Goal: Task Accomplishment & Management: Complete application form

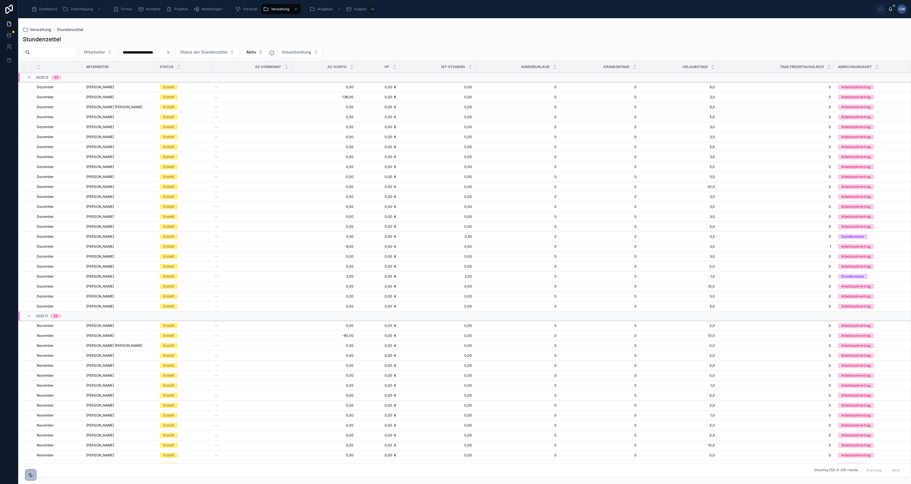
click at [47, 9] on span "Dashboard" at bounding box center [48, 9] width 18 height 5
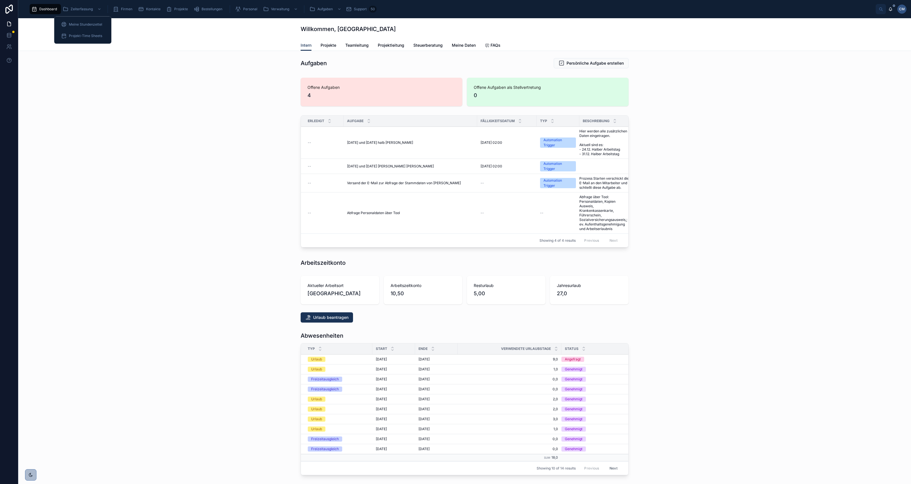
click at [81, 23] on span "Meine Stundenzettel" at bounding box center [85, 24] width 33 height 5
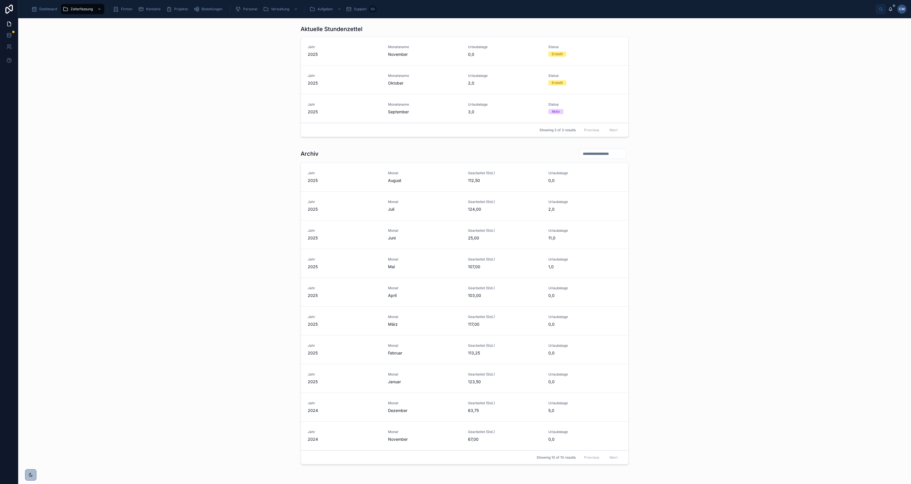
click at [392, 83] on span "Oktober" at bounding box center [424, 83] width 73 height 6
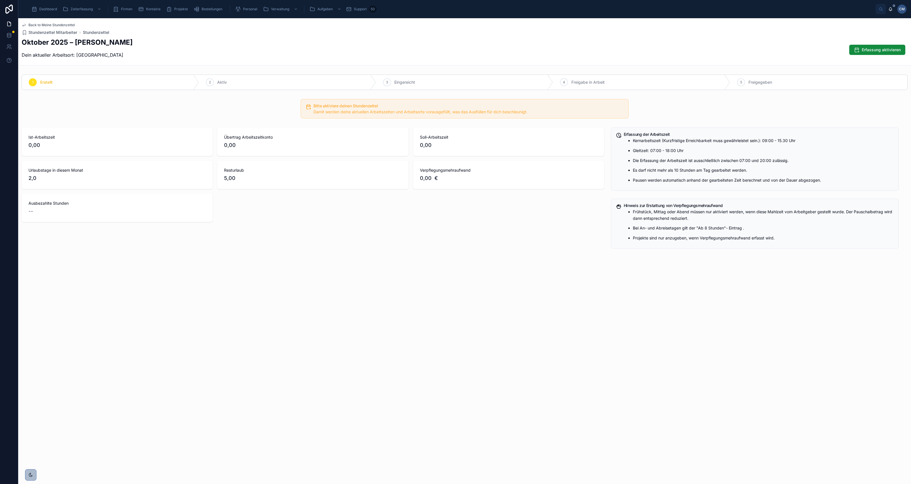
click at [879, 50] on span "Erfassung aktivieren" at bounding box center [881, 50] width 39 height 6
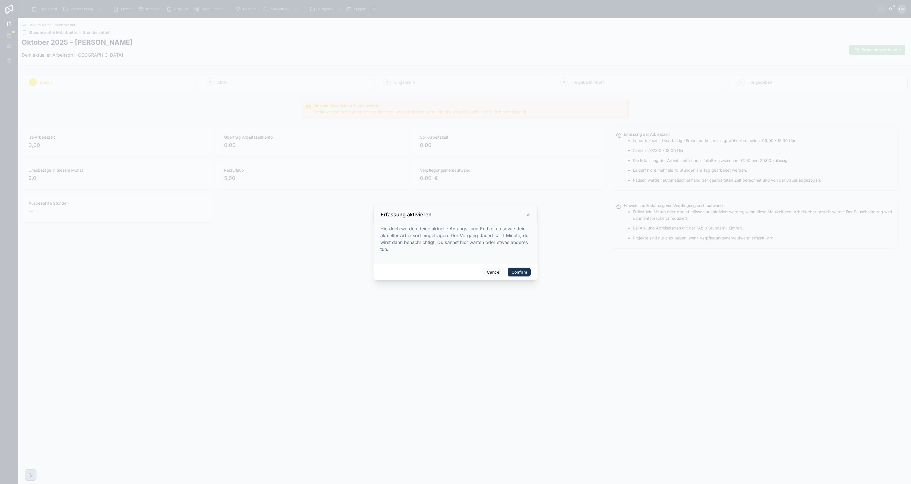
click at [520, 271] on button "Confirm" at bounding box center [519, 272] width 23 height 9
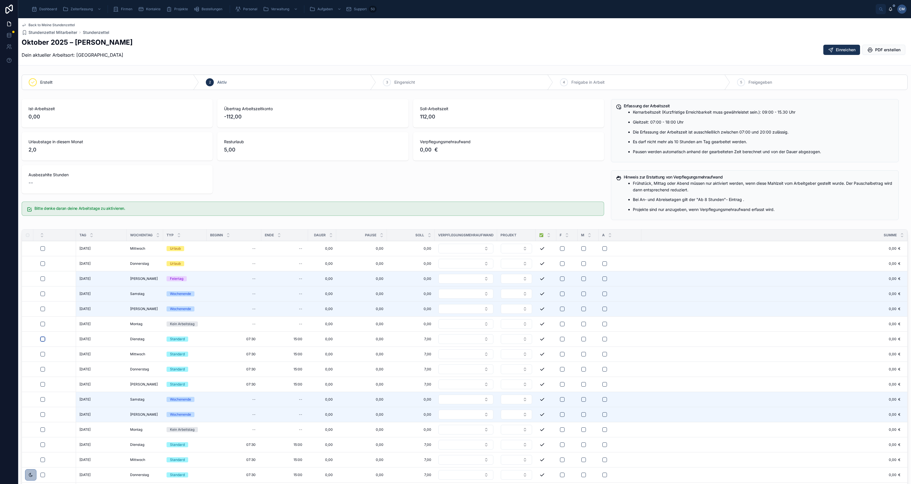
click at [42, 340] on button "button" at bounding box center [42, 339] width 5 height 5
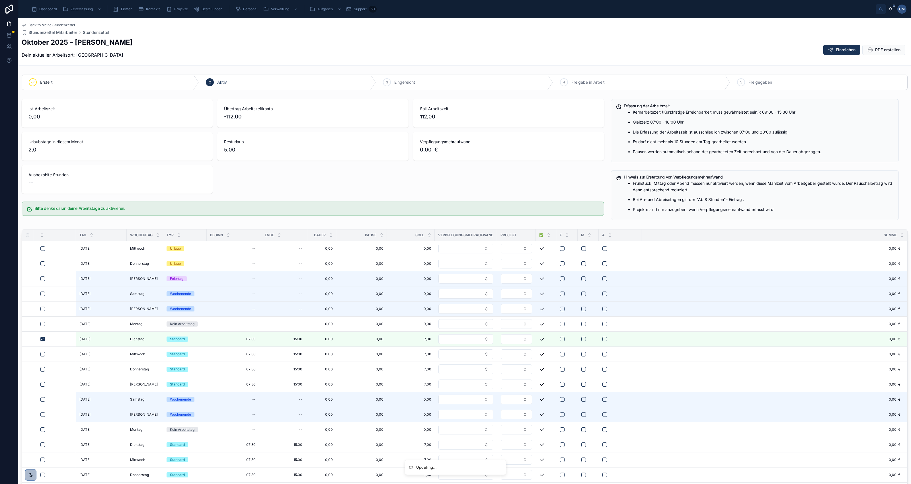
click at [299, 341] on span "15:00" at bounding box center [298, 339] width 9 height 5
click at [335, 361] on input "**" at bounding box center [336, 363] width 13 height 8
click at [304, 429] on div "30" at bounding box center [335, 428] width 79 height 9
type input "*****"
type input "**"
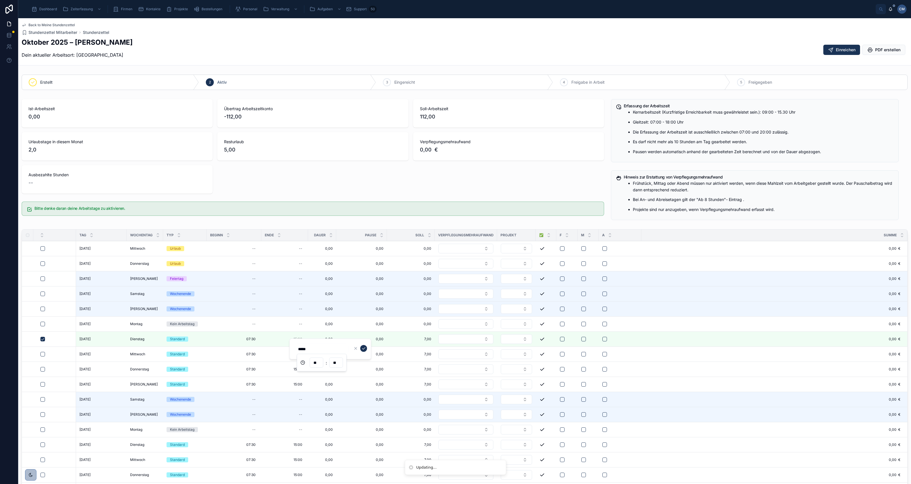
click at [363, 348] on icon "submit" at bounding box center [363, 348] width 5 height 5
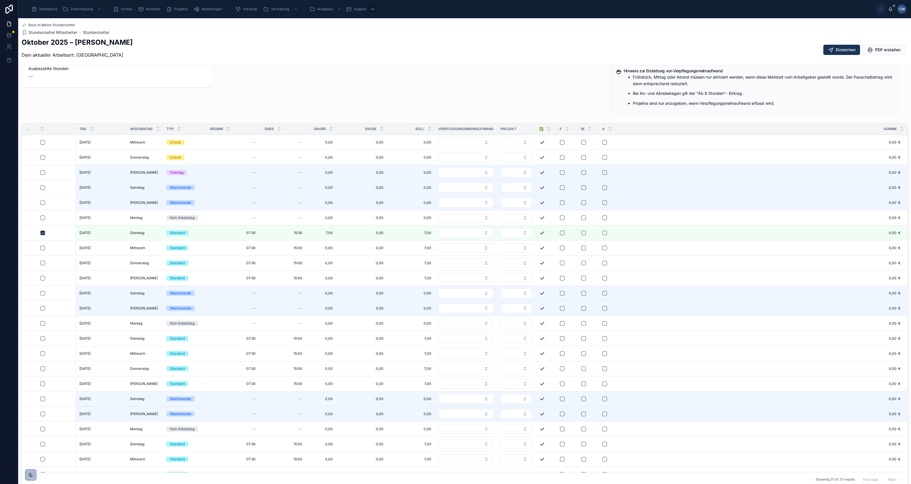
scroll to position [107, 0]
click at [42, 249] on button "button" at bounding box center [42, 247] width 5 height 5
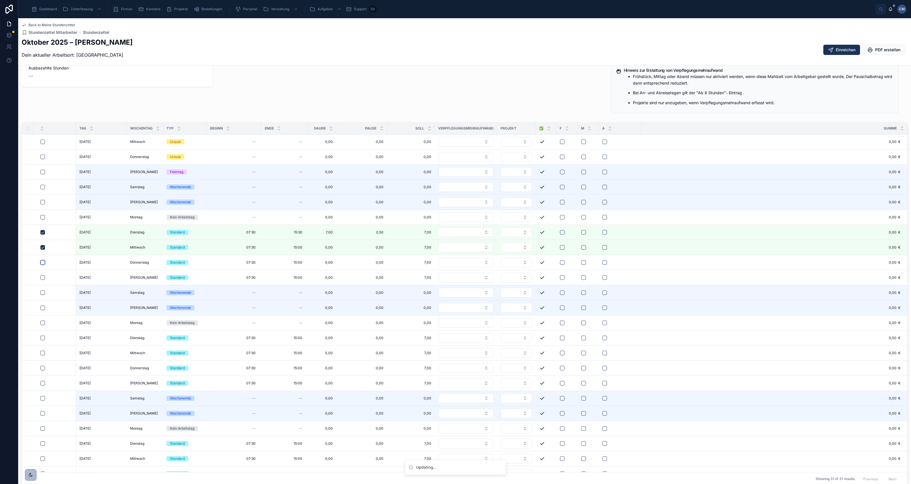
click at [44, 265] on button "button" at bounding box center [42, 262] width 5 height 5
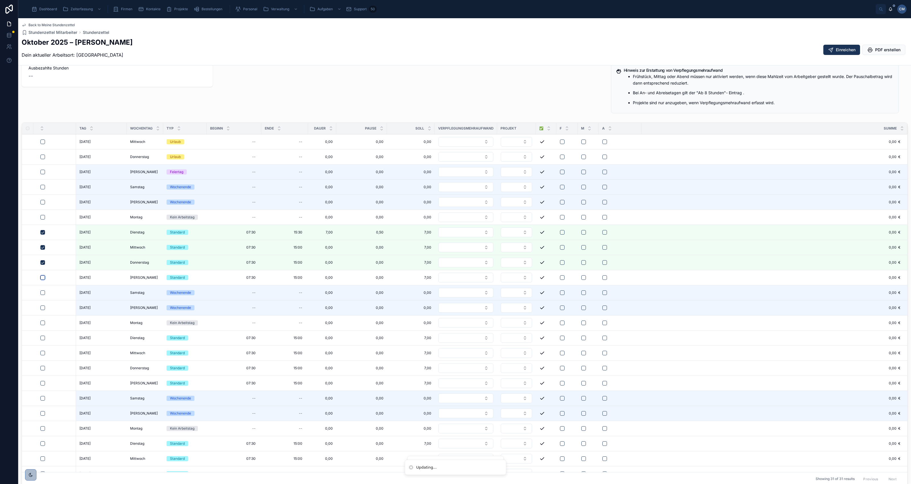
click at [43, 280] on button "button" at bounding box center [42, 277] width 5 height 5
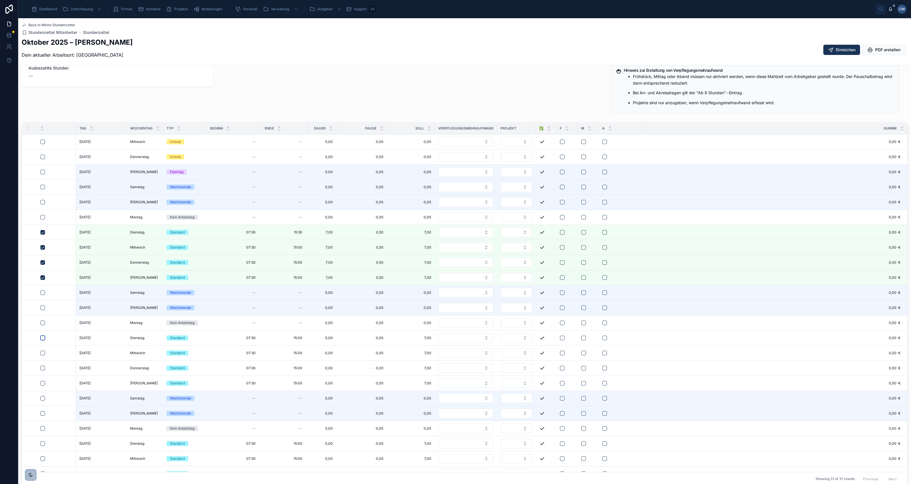
click at [44, 340] on button "button" at bounding box center [42, 338] width 5 height 5
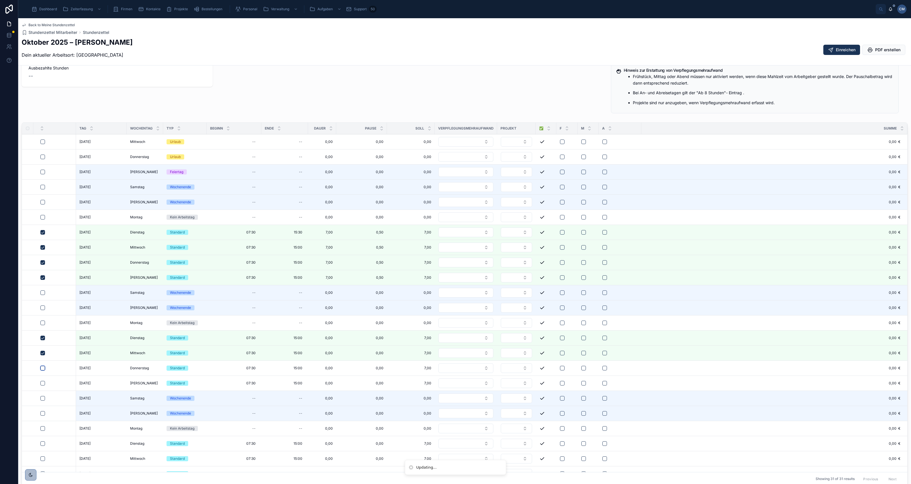
click at [42, 371] on button "button" at bounding box center [42, 368] width 5 height 5
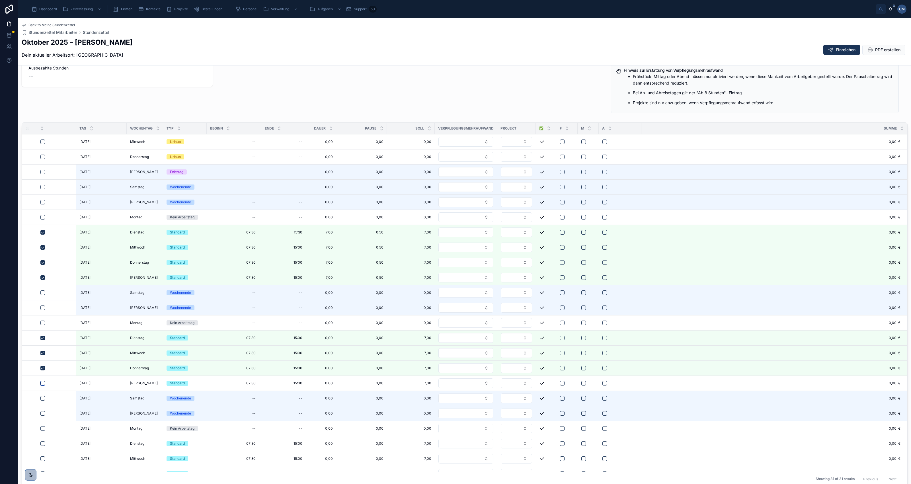
click at [42, 386] on button "button" at bounding box center [42, 383] width 5 height 5
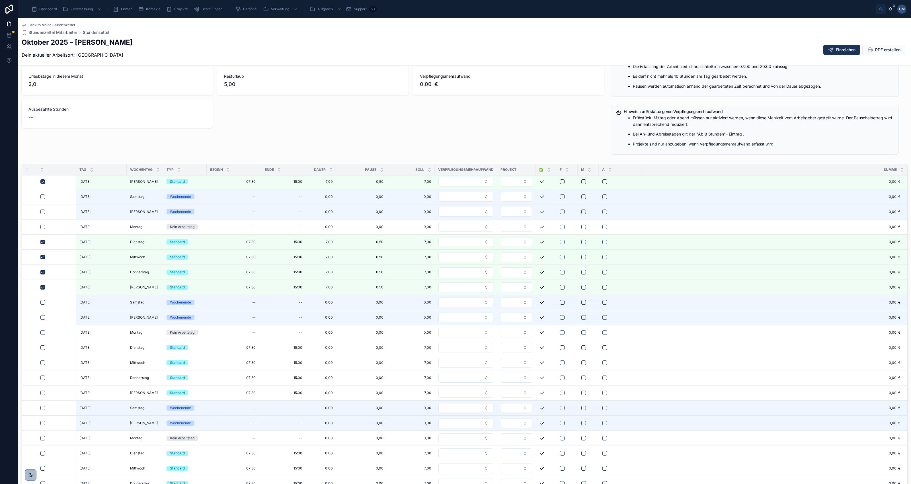
scroll to position [71, 0]
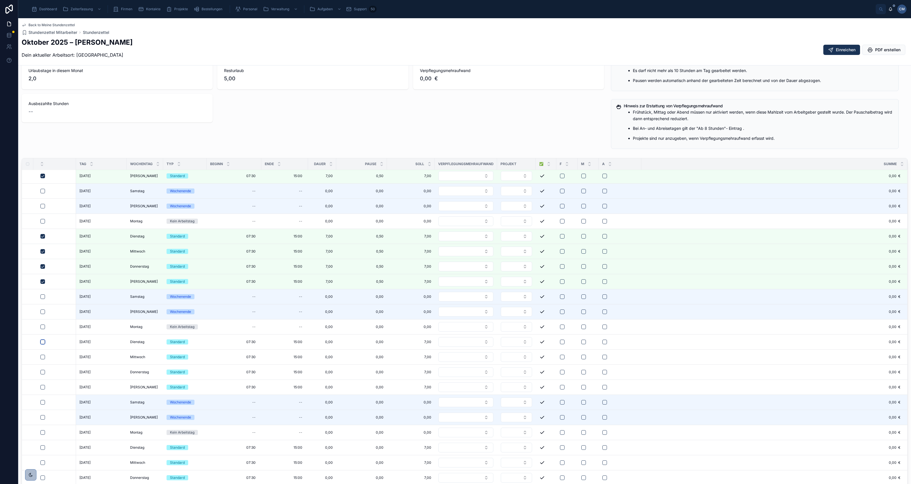
click at [43, 341] on button "button" at bounding box center [42, 342] width 5 height 5
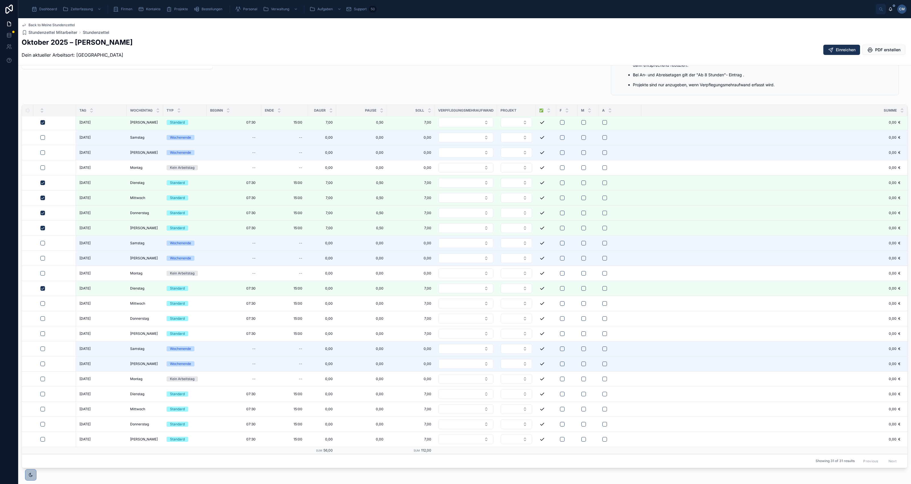
scroll to position [142, 0]
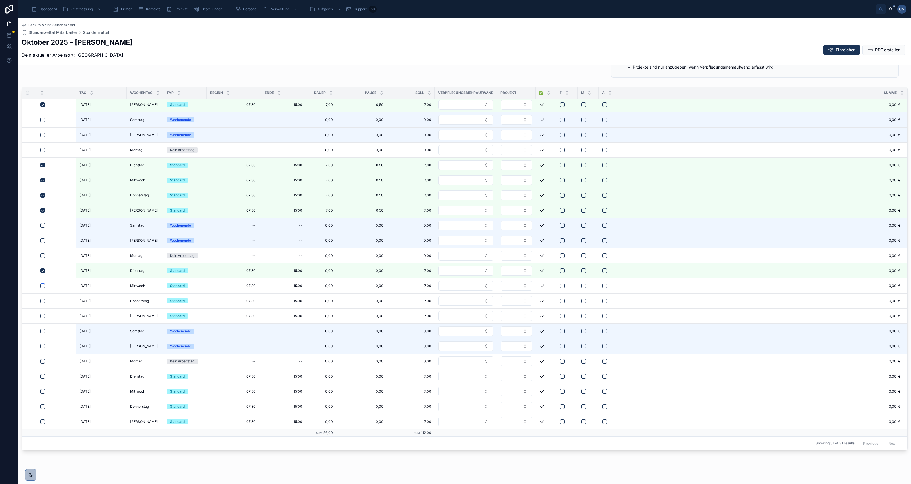
click at [42, 284] on button "button" at bounding box center [42, 286] width 5 height 5
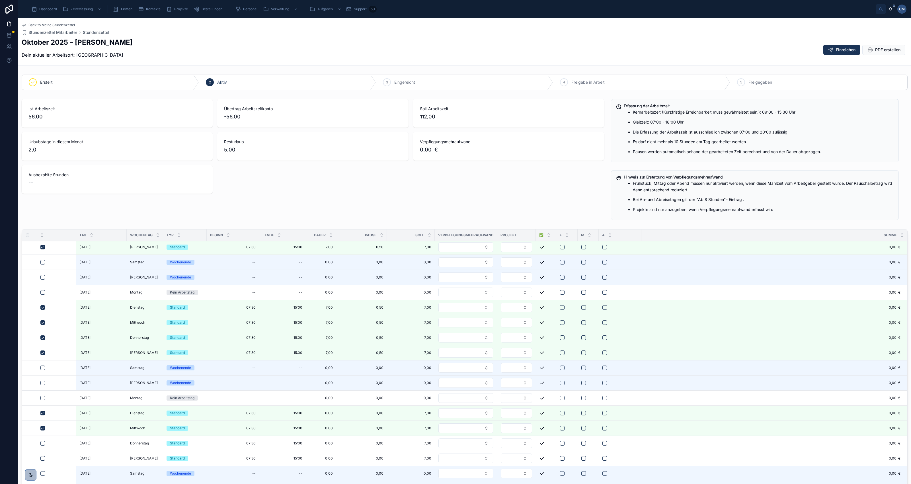
scroll to position [0, 0]
click at [42, 441] on button "button" at bounding box center [42, 443] width 5 height 5
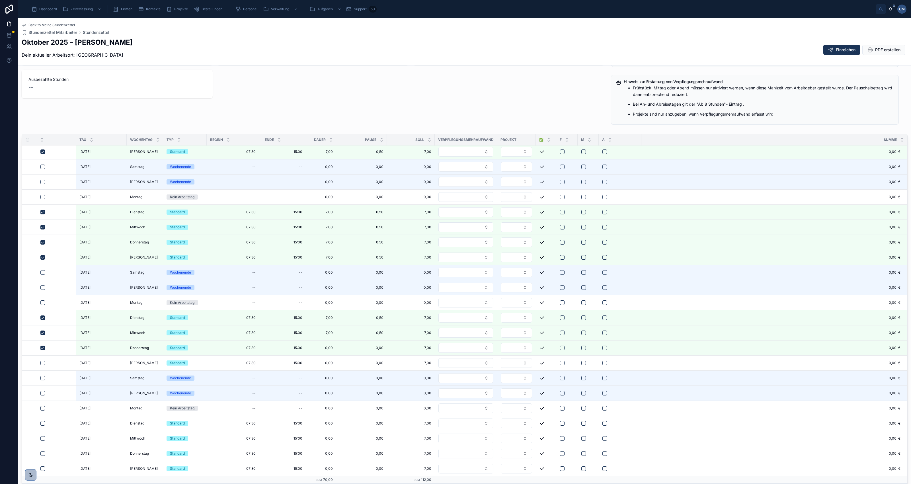
scroll to position [107, 0]
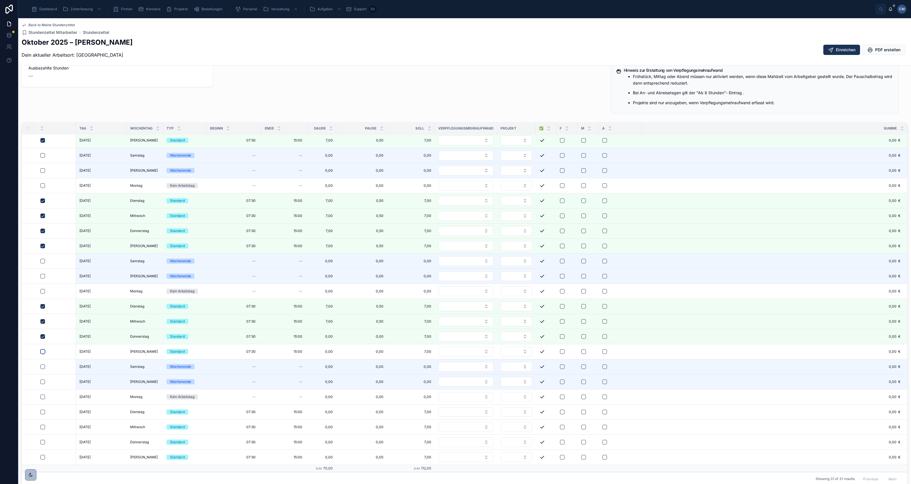
click at [43, 351] on button "button" at bounding box center [42, 351] width 5 height 5
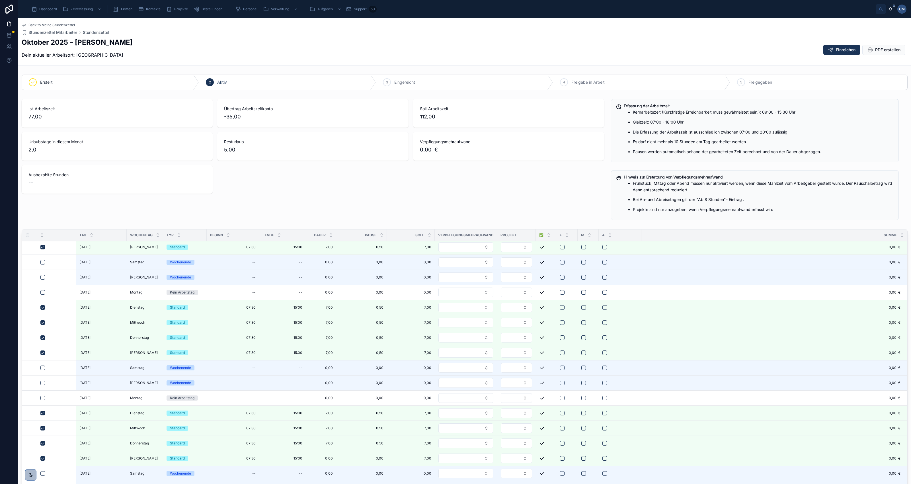
scroll to position [159, 0]
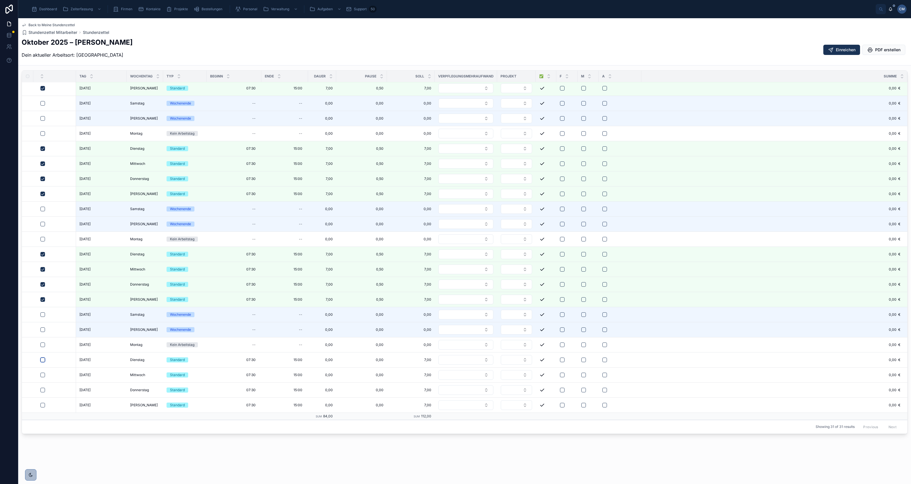
click at [43, 361] on button "button" at bounding box center [42, 360] width 5 height 5
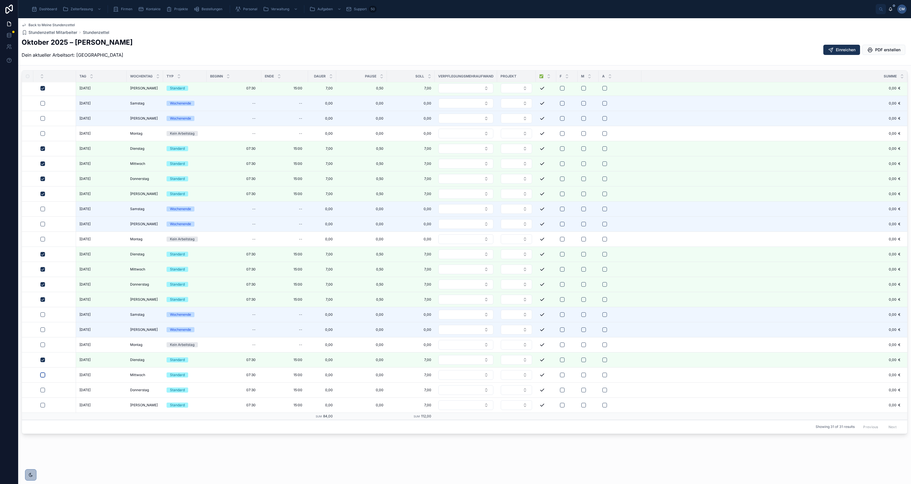
click at [42, 374] on button "button" at bounding box center [42, 375] width 5 height 5
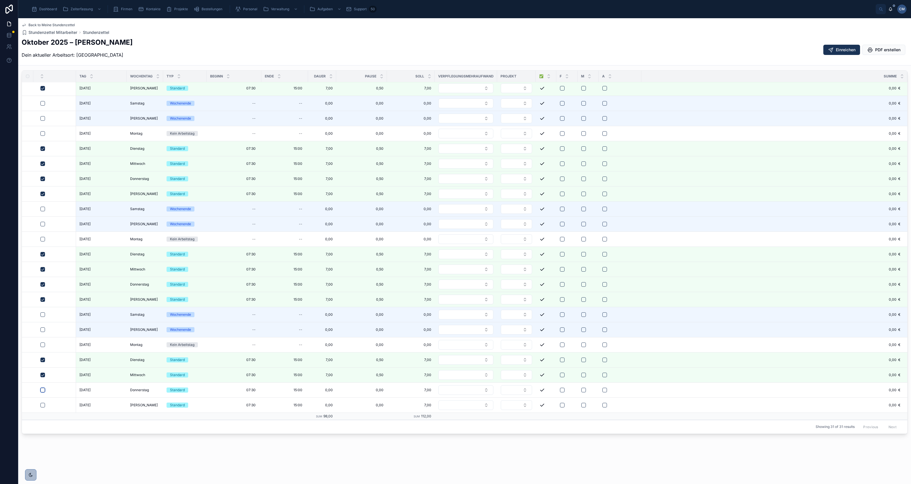
click at [44, 391] on button "button" at bounding box center [42, 390] width 5 height 5
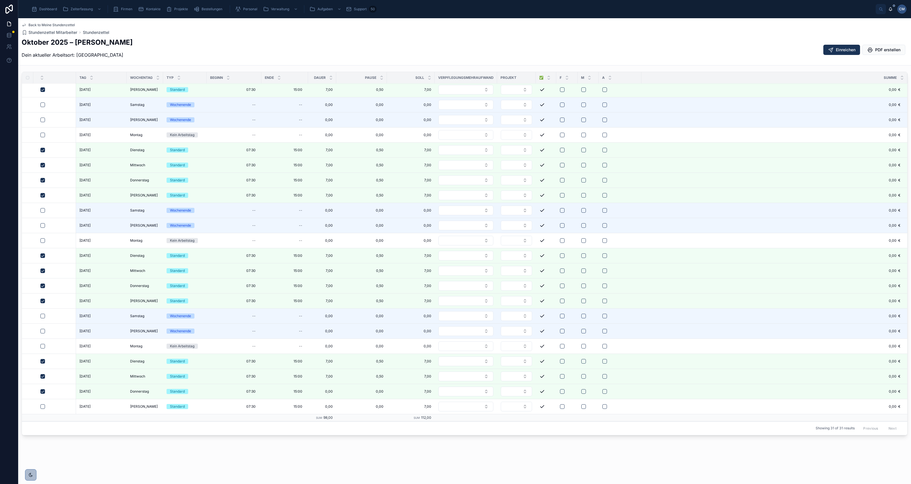
scroll to position [0, 0]
click at [42, 405] on button "button" at bounding box center [42, 405] width 5 height 5
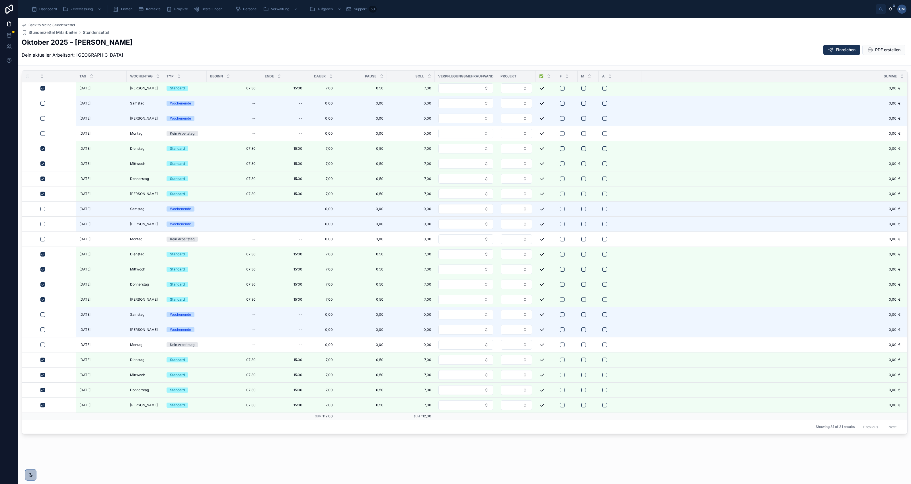
click at [43, 10] on span "Dashboard" at bounding box center [48, 9] width 18 height 5
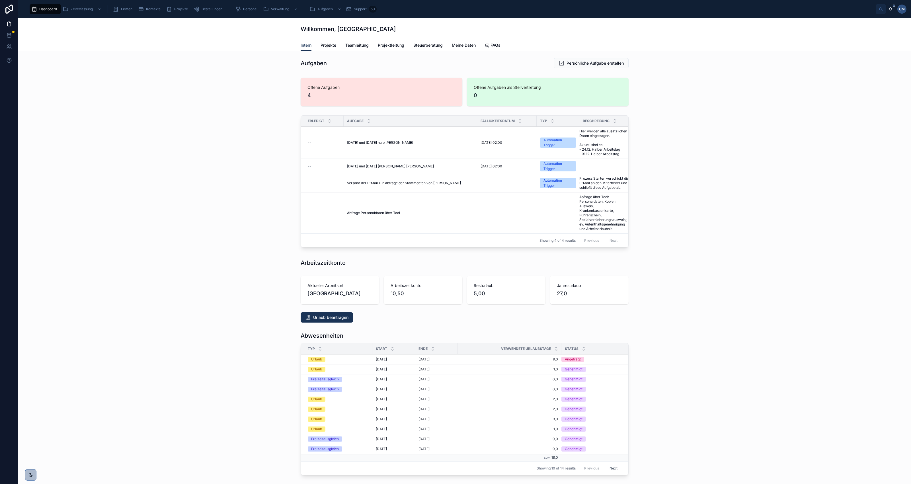
click at [330, 45] on span "Projekte" at bounding box center [329, 45] width 16 height 6
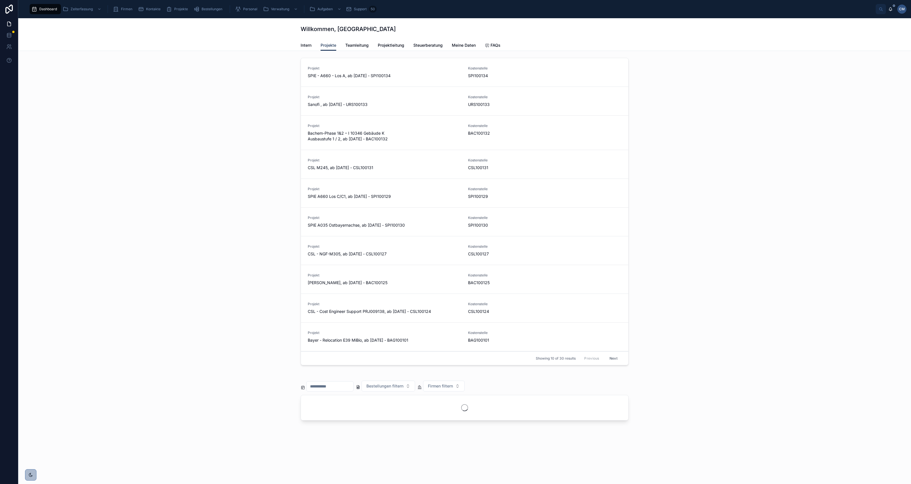
click at [308, 46] on span "Intern" at bounding box center [306, 45] width 11 height 6
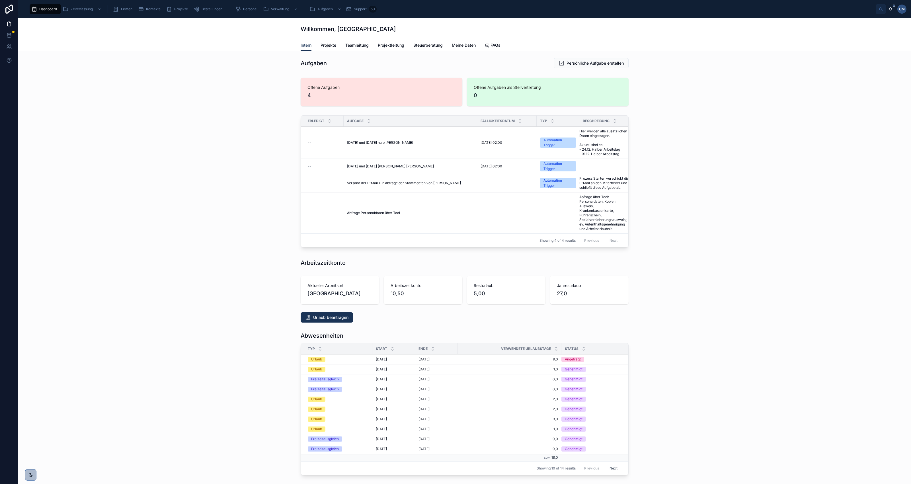
click at [40, 9] on span "Dashboard" at bounding box center [48, 9] width 18 height 5
click at [326, 43] on span "Projekte" at bounding box center [329, 45] width 16 height 6
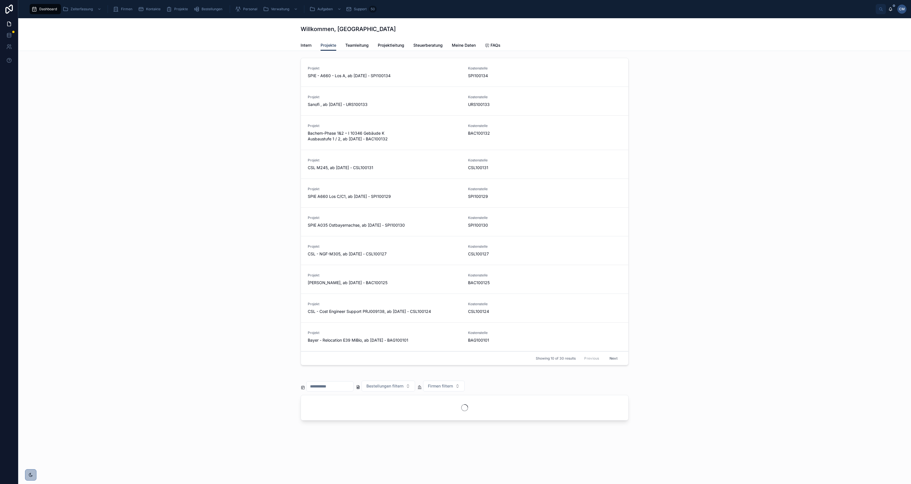
click at [351, 45] on span "Teamleitung" at bounding box center [356, 45] width 23 height 6
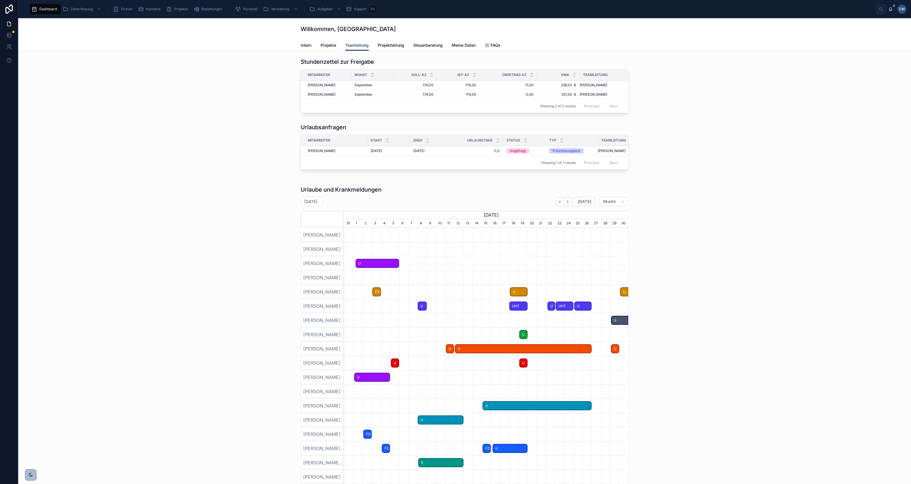
scroll to position [0, 284]
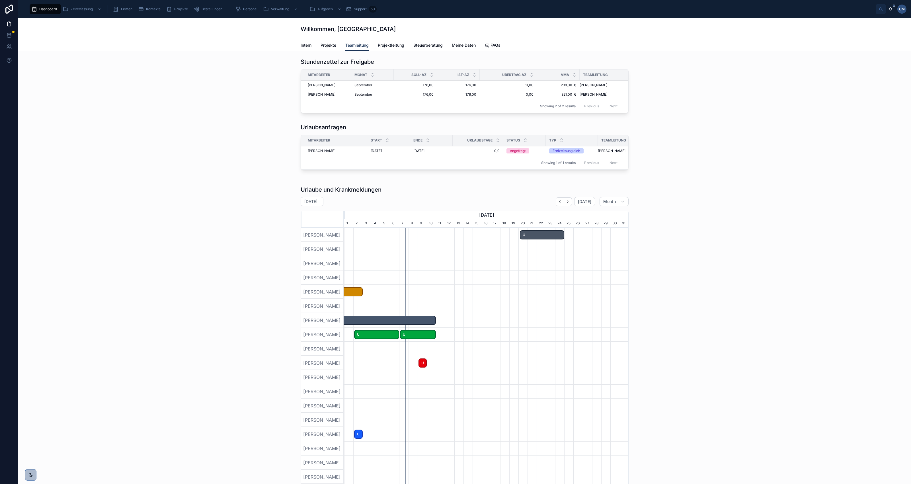
click at [386, 46] on span "Projektleitung" at bounding box center [391, 45] width 26 height 6
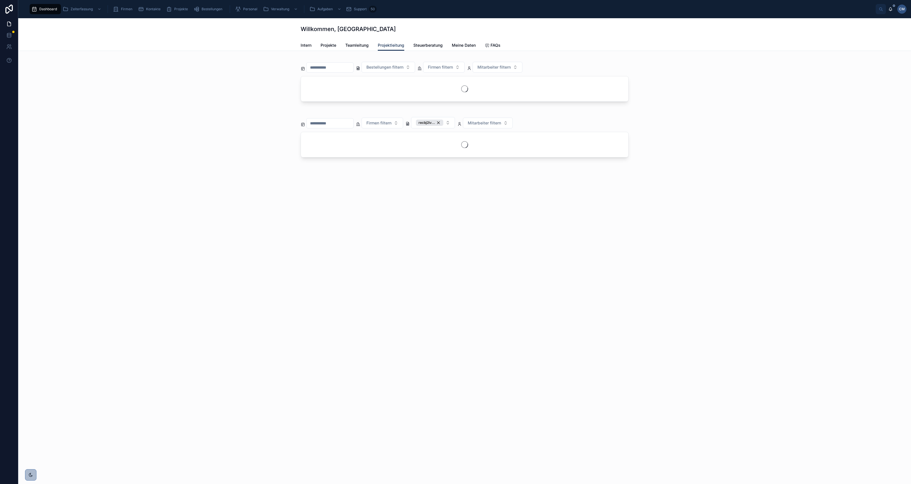
click at [483, 46] on div "Intern Projekte Teamleitung Projektleitung Steuerberatung Meine Daten FAQs" at bounding box center [465, 45] width 328 height 11
click at [465, 44] on span "Meine Daten" at bounding box center [464, 45] width 24 height 6
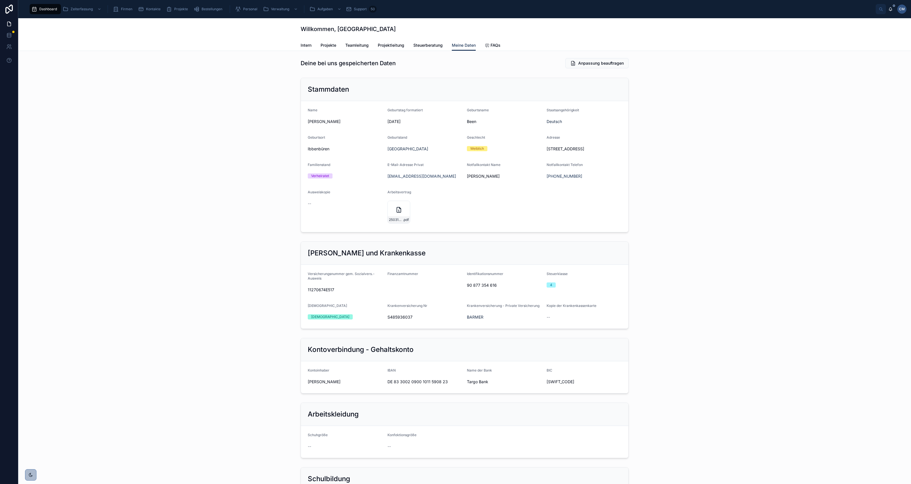
click at [301, 46] on span "Intern" at bounding box center [306, 45] width 11 height 6
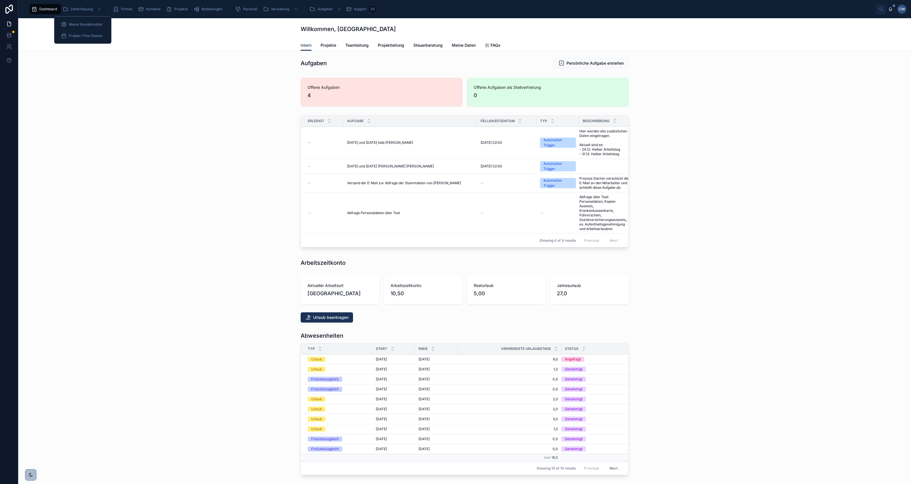
click at [81, 25] on span "Meine Stundenzettel" at bounding box center [85, 24] width 33 height 5
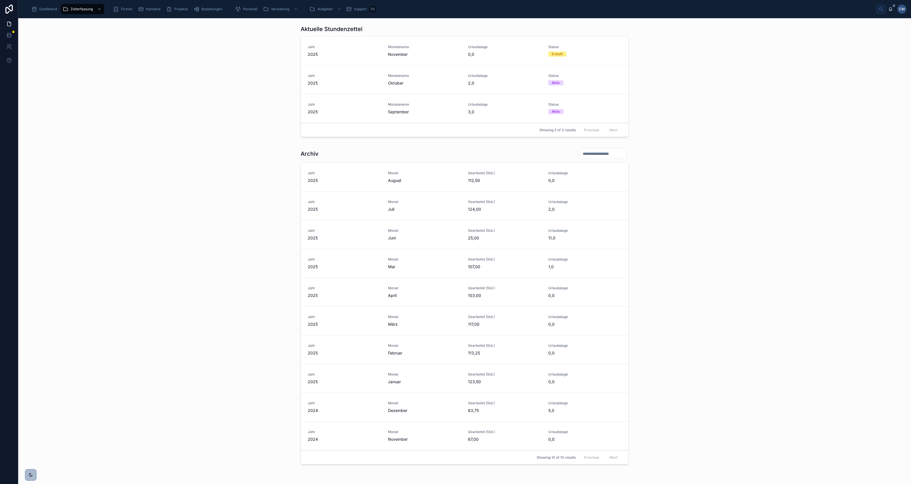
click at [502, 111] on span "3,0" at bounding box center [504, 112] width 73 height 6
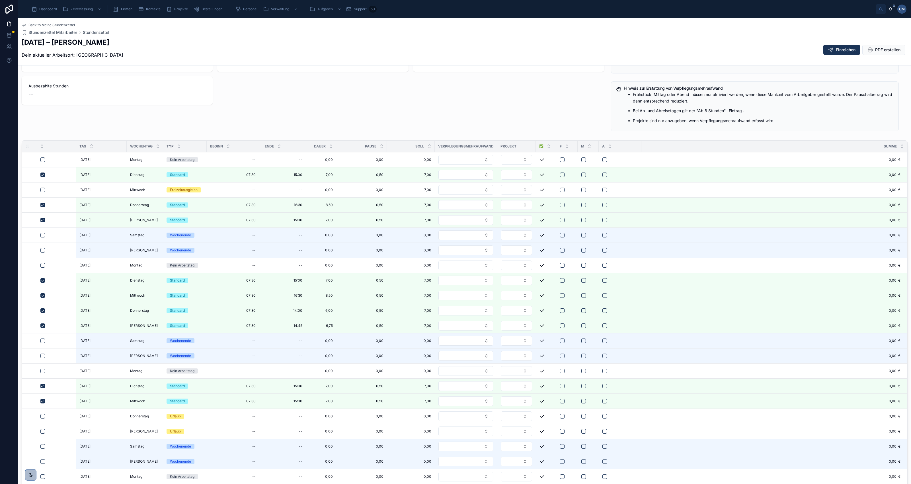
scroll to position [159, 0]
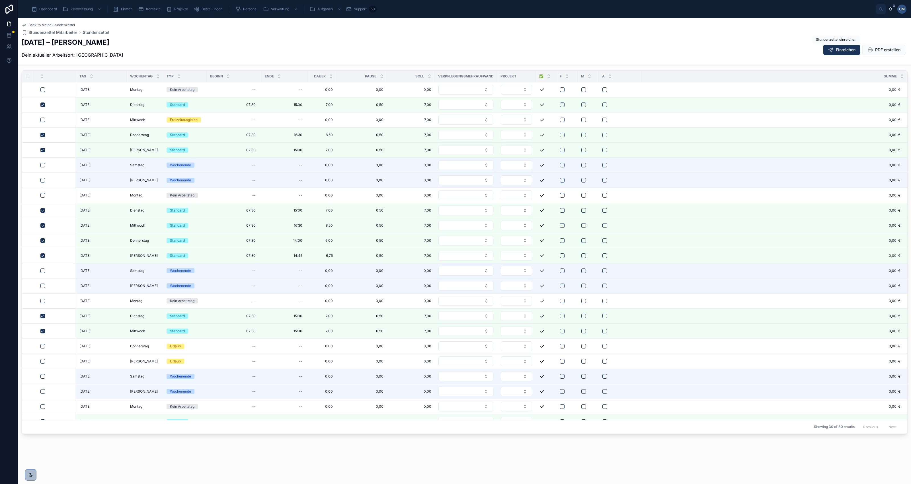
click at [836, 47] on span "Einreichen" at bounding box center [846, 50] width 20 height 6
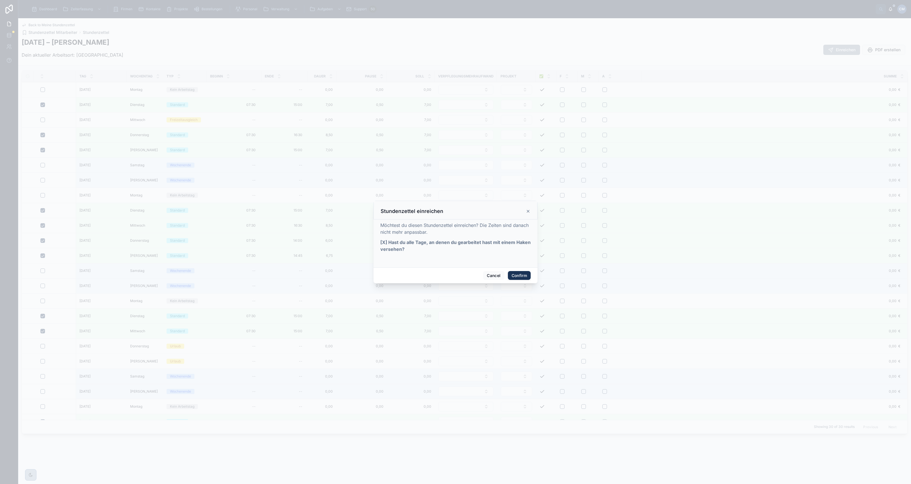
click at [523, 276] on button "Confirm" at bounding box center [519, 275] width 23 height 9
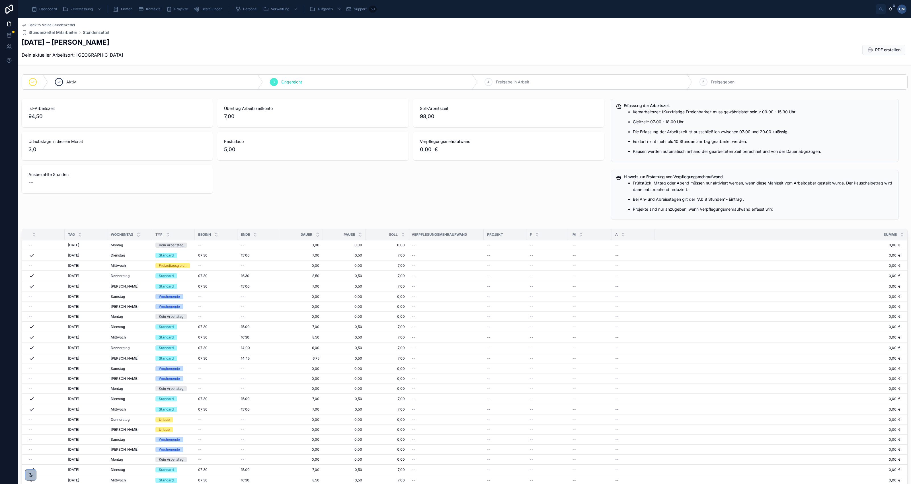
scroll to position [0, 0]
click at [53, 24] on span "Back to Meine Stundenzettel" at bounding box center [51, 25] width 46 height 5
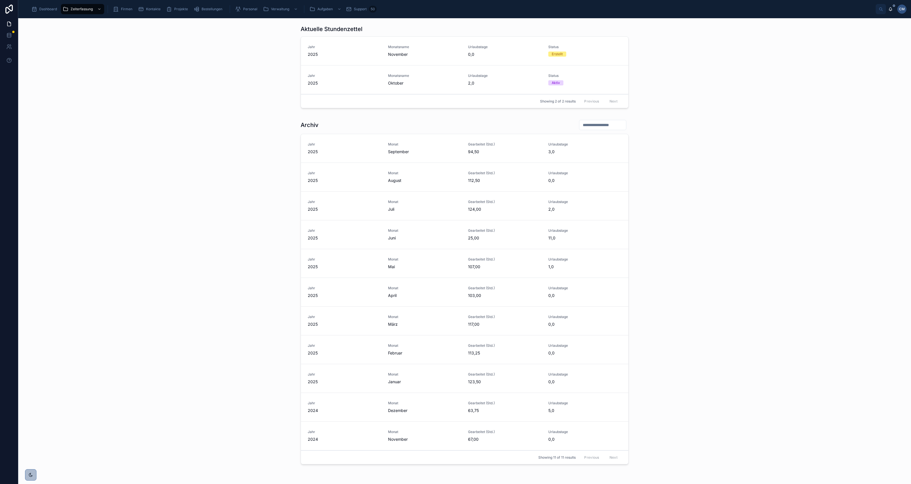
click at [46, 9] on span "Dashboard" at bounding box center [48, 9] width 18 height 5
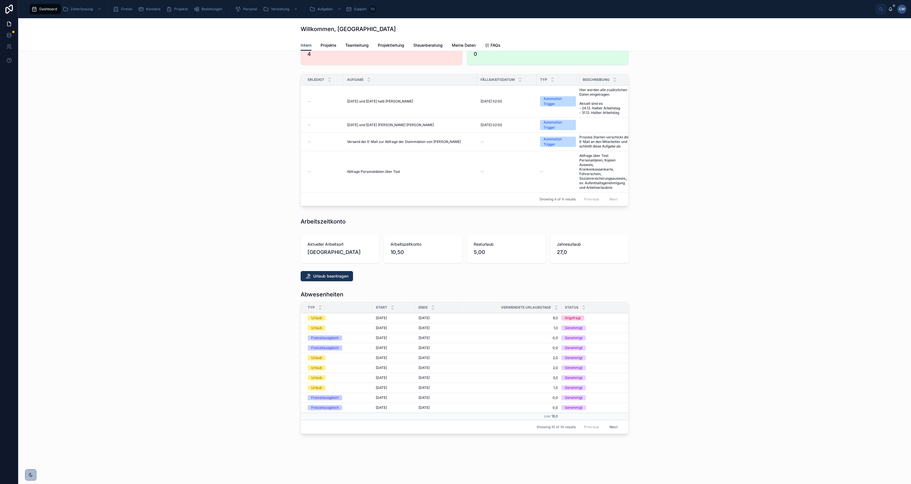
scroll to position [52, 0]
click at [613, 423] on button "Next" at bounding box center [614, 427] width 16 height 9
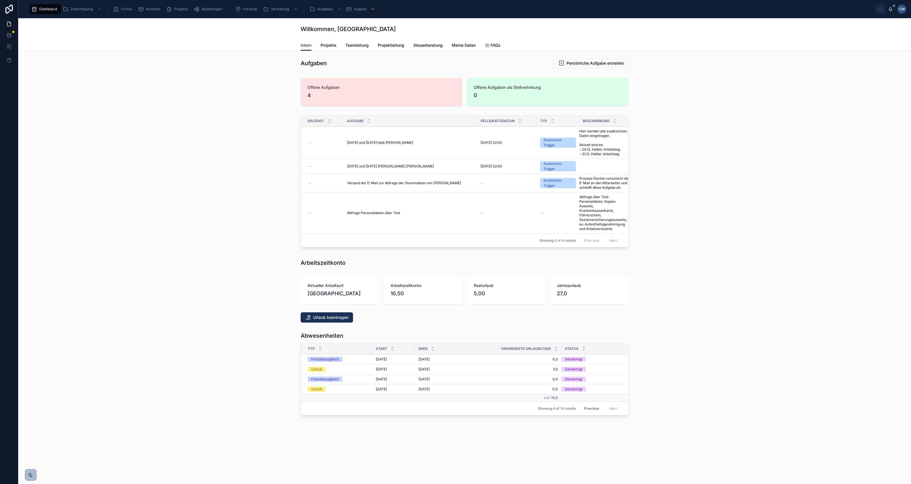
click at [590, 412] on button "Previous" at bounding box center [591, 408] width 23 height 9
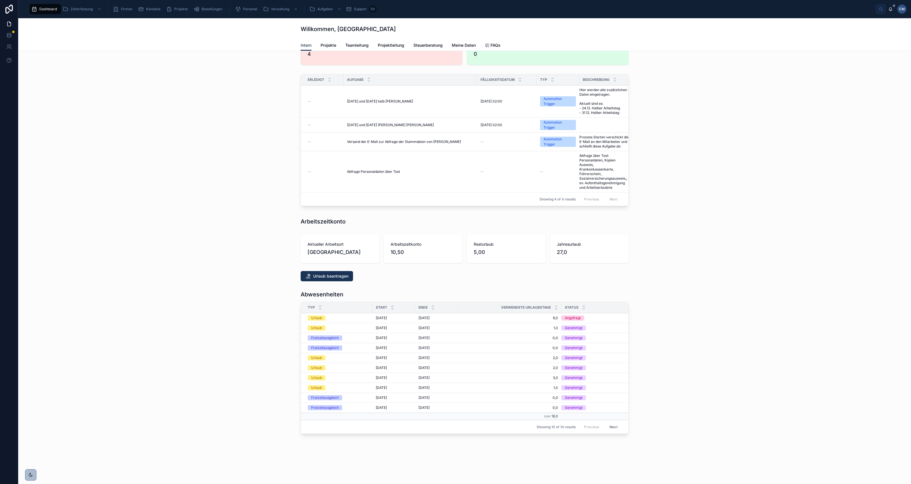
scroll to position [52, 0]
click at [611, 423] on button "Next" at bounding box center [614, 427] width 16 height 9
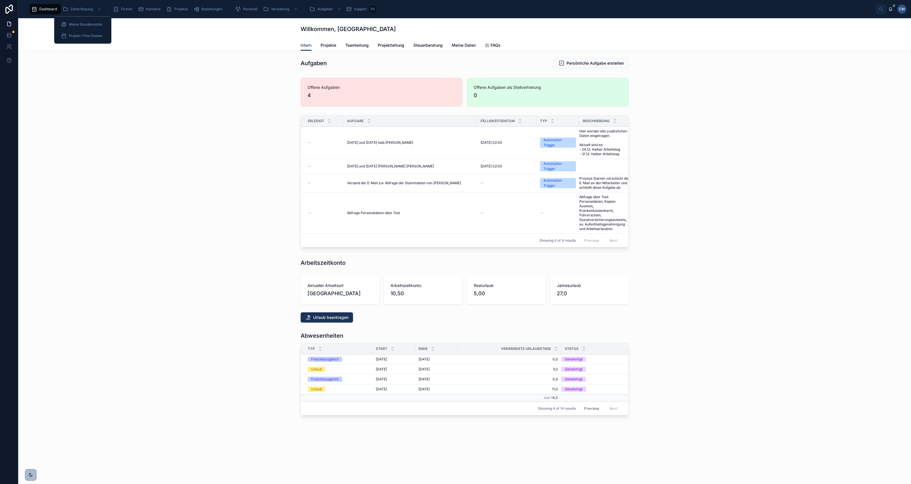
click at [81, 24] on span "Meine Stundenzettel" at bounding box center [85, 24] width 33 height 5
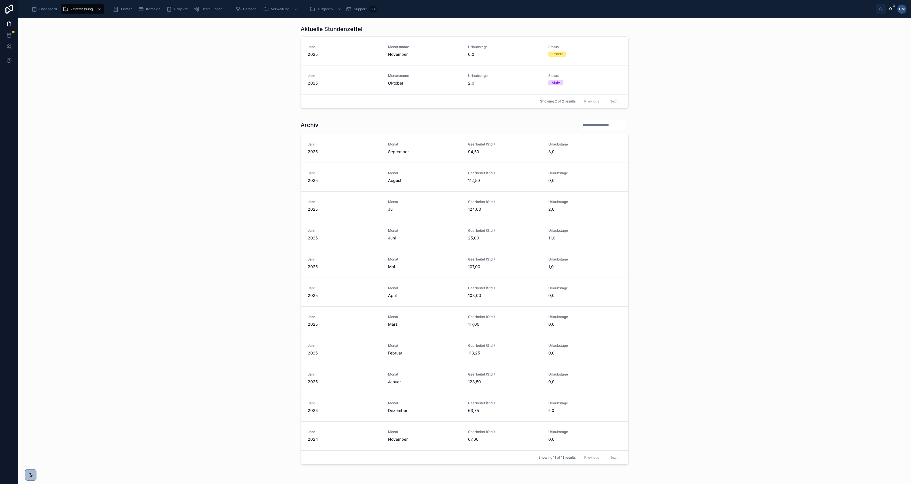
click at [390, 83] on span "Oktober" at bounding box center [424, 83] width 73 height 6
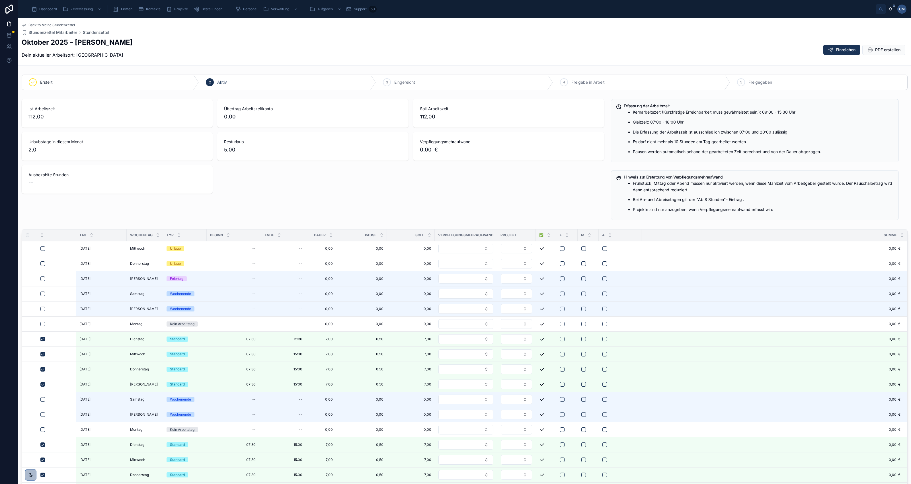
click at [301, 340] on span "15:30" at bounding box center [298, 339] width 9 height 5
click at [339, 364] on input "**" at bounding box center [336, 363] width 13 height 8
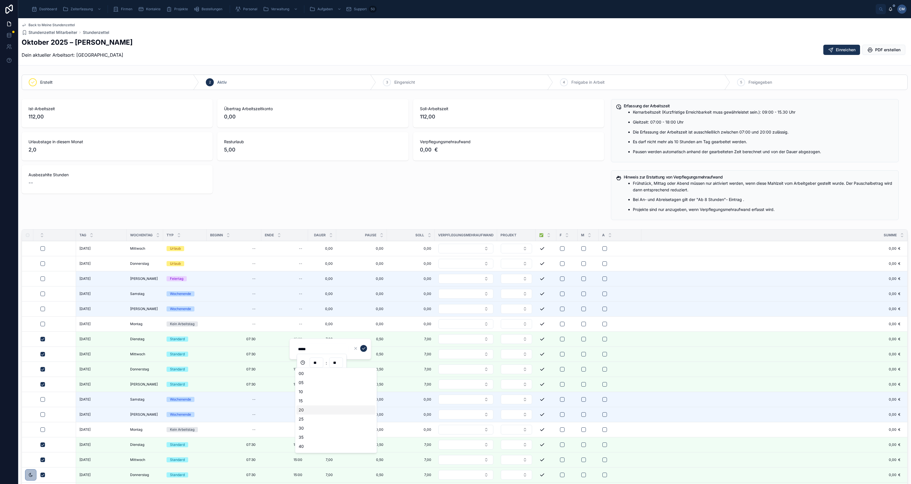
scroll to position [27, 0]
click at [308, 428] on div "45" at bounding box center [335, 428] width 79 height 9
type input "*****"
type input "**"
click at [364, 347] on icon "submit" at bounding box center [363, 348] width 5 height 5
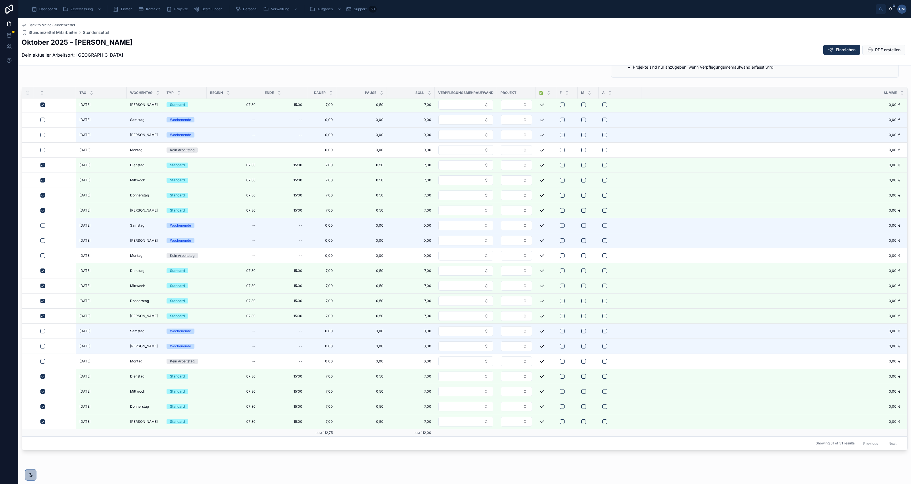
scroll to position [0, 0]
